Goal: Navigation & Orientation: Find specific page/section

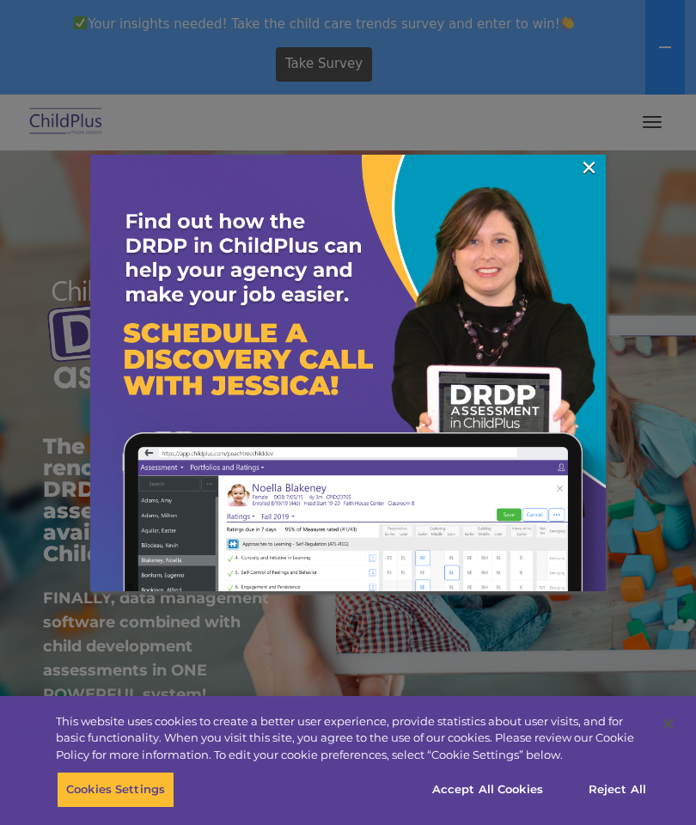
click at [652, 121] on div at bounding box center [348, 412] width 696 height 825
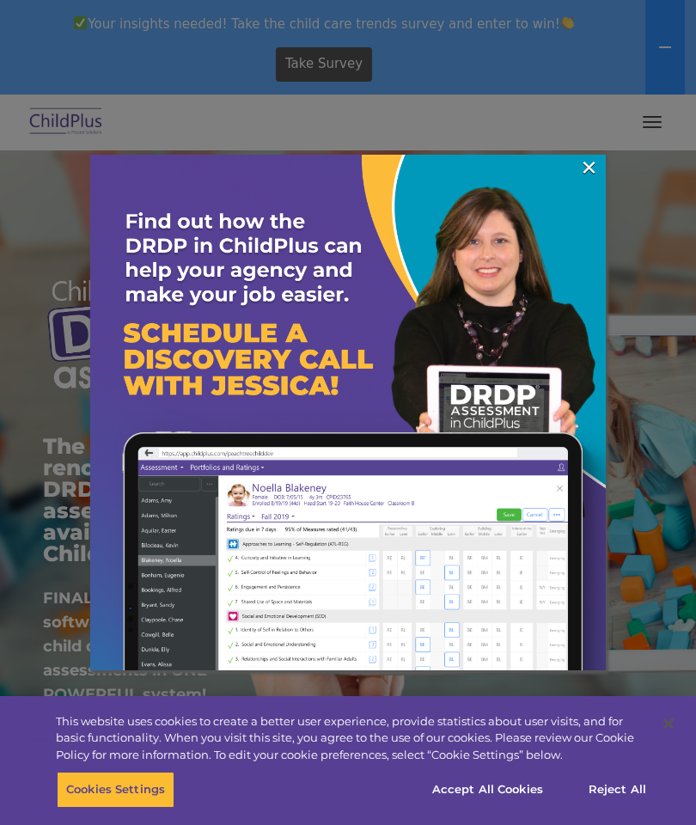
click at [585, 176] on link "×" at bounding box center [590, 167] width 20 height 17
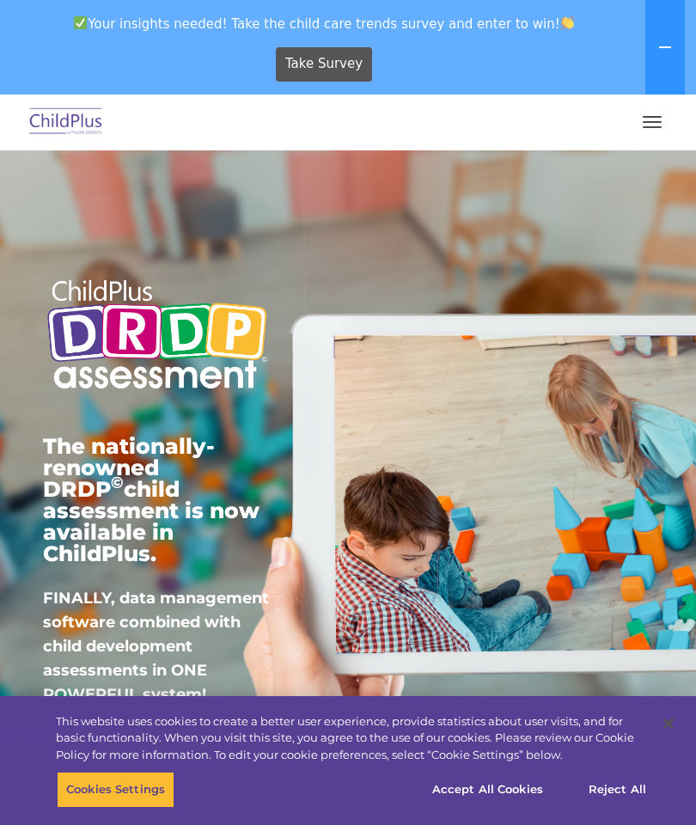
click at [654, 119] on button "button" at bounding box center [653, 122] width 36 height 28
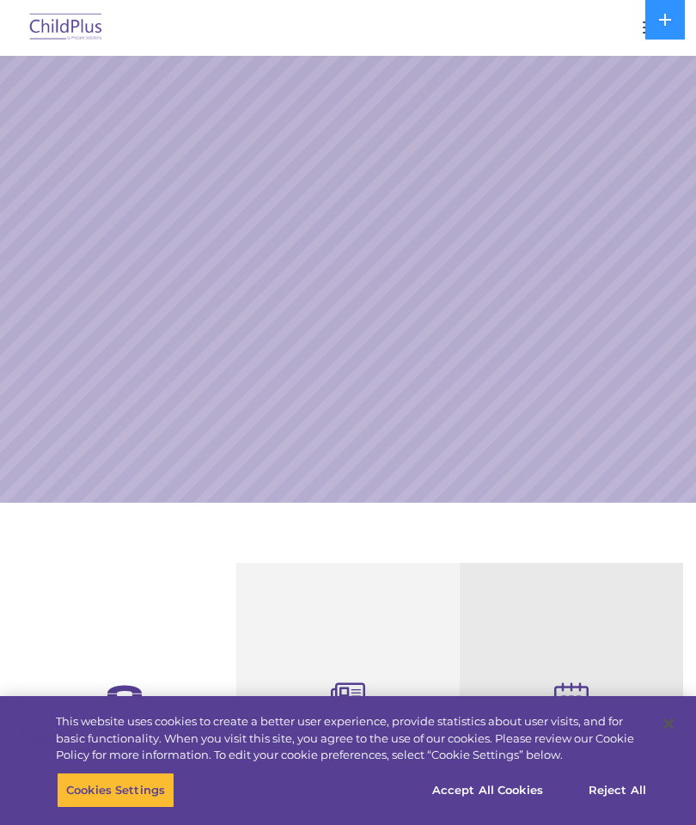
select select "MEDIUM"
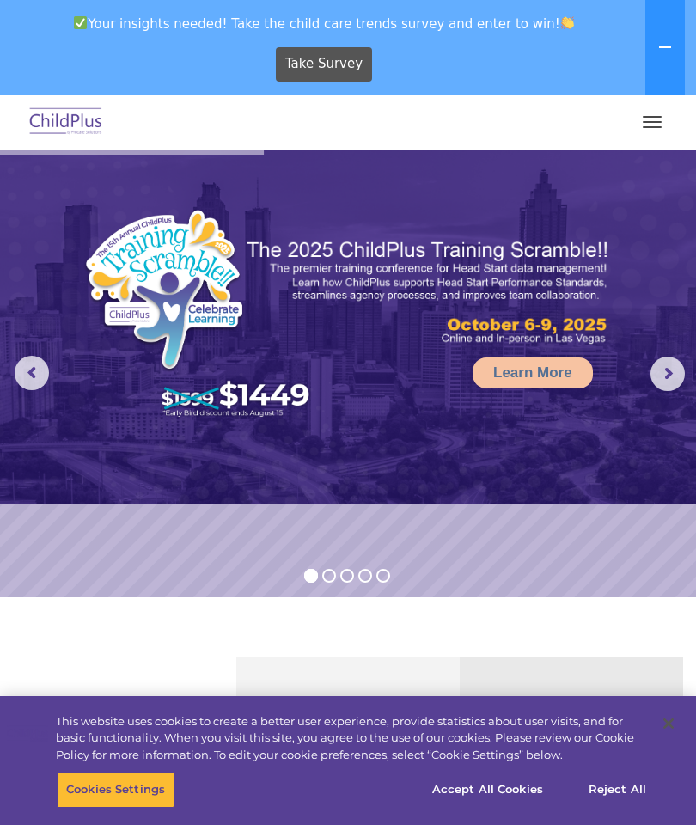
click at [633, 138] on div at bounding box center [348, 121] width 628 height 41
click at [647, 125] on button "button" at bounding box center [653, 122] width 36 height 28
